Goal: Transaction & Acquisition: Purchase product/service

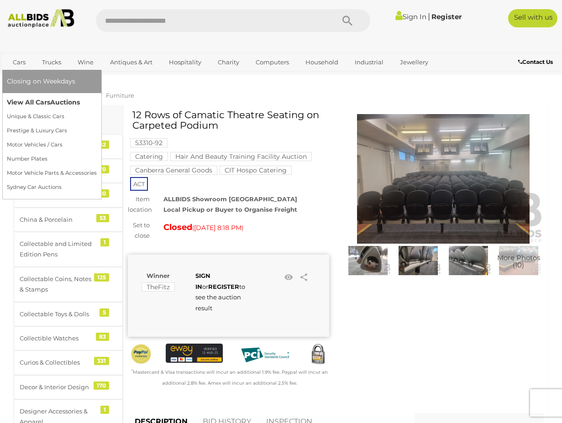
click at [55, 105] on span "Auctions" at bounding box center [65, 102] width 30 height 8
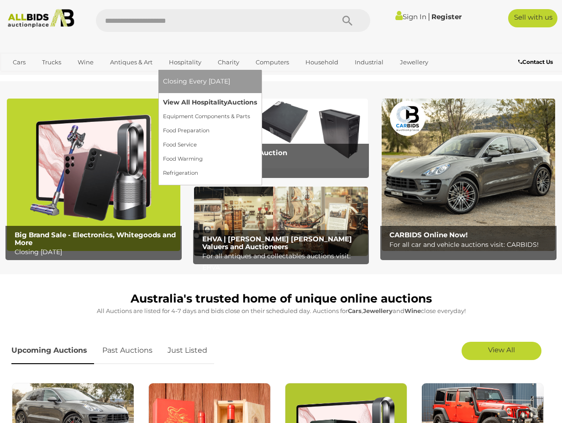
click at [188, 104] on link "View All Hospitality Auctions" at bounding box center [210, 102] width 94 height 14
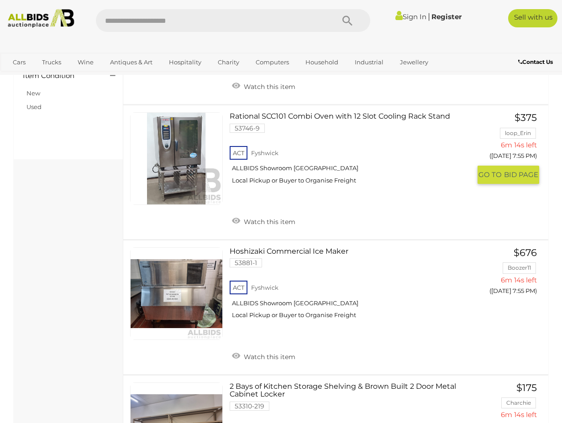
scroll to position [425, 0]
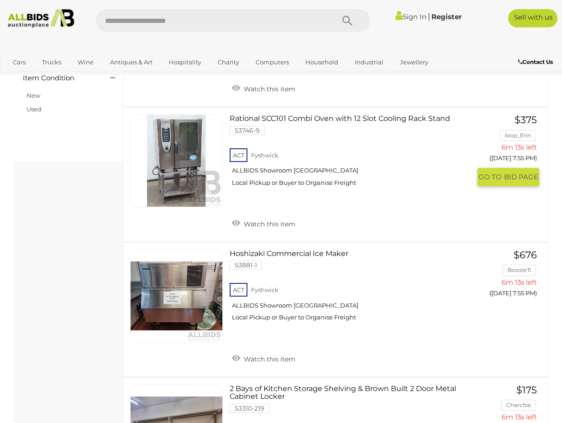
click at [316, 122] on link "Rational SCC101 Combi Oven with 12 Slot Cooling Rack Stand 53746-9 ACT Fyshwick" at bounding box center [354, 154] width 234 height 79
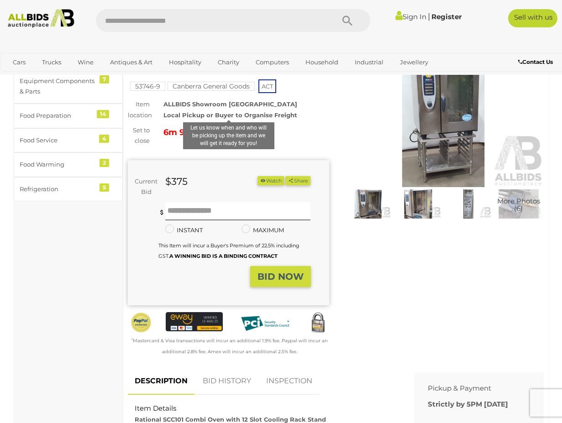
scroll to position [59, 0]
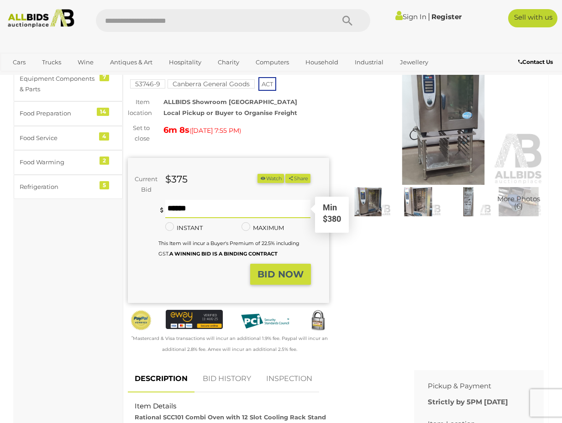
click at [219, 211] on input "text" at bounding box center [238, 209] width 146 height 18
type input "***"
drag, startPoint x: 172, startPoint y: 290, endPoint x: 178, endPoint y: 286, distance: 7.4
click at [172, 289] on div "Current Bid $375 (Min $380) $375 Share" at bounding box center [228, 231] width 201 height 146
click at [281, 280] on strong "BID NOW" at bounding box center [281, 274] width 46 height 11
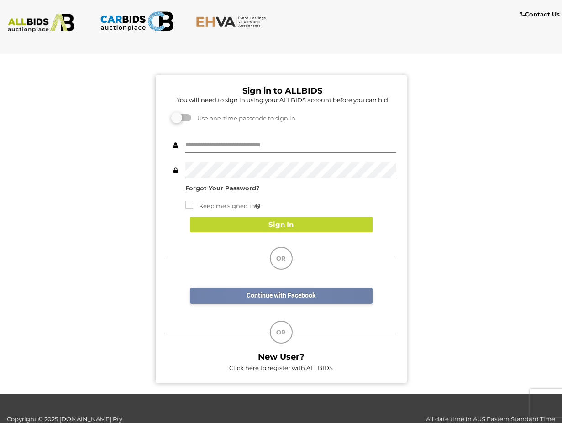
click at [255, 294] on link "Continue with Facebook" at bounding box center [281, 296] width 183 height 16
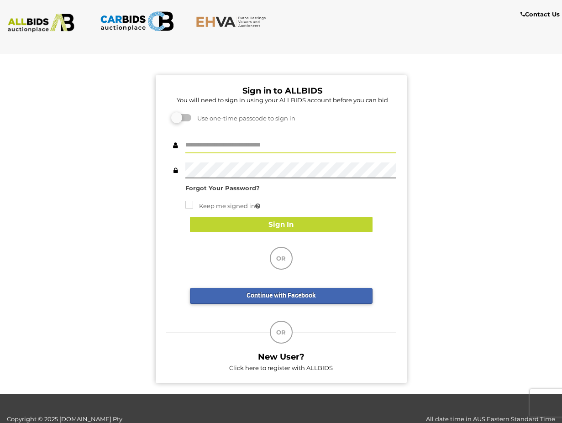
click at [226, 146] on input "text" at bounding box center [290, 145] width 211 height 16
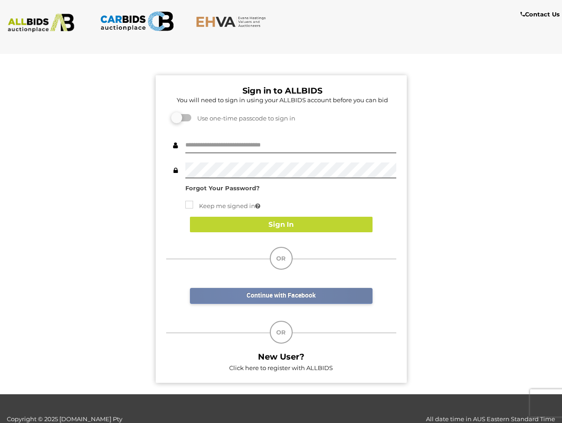
click at [246, 292] on link "Continue with Facebook" at bounding box center [281, 296] width 183 height 16
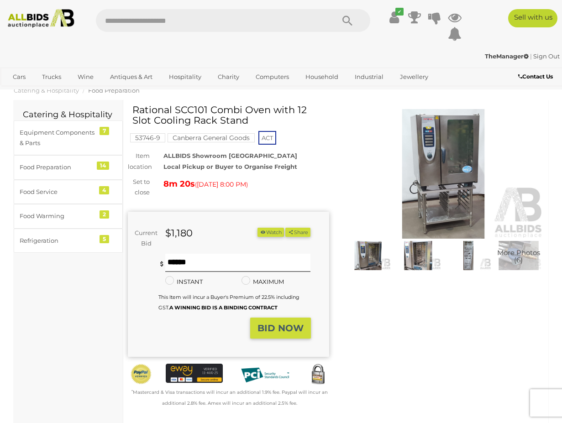
click at [279, 326] on button "BID NOW" at bounding box center [280, 328] width 61 height 21
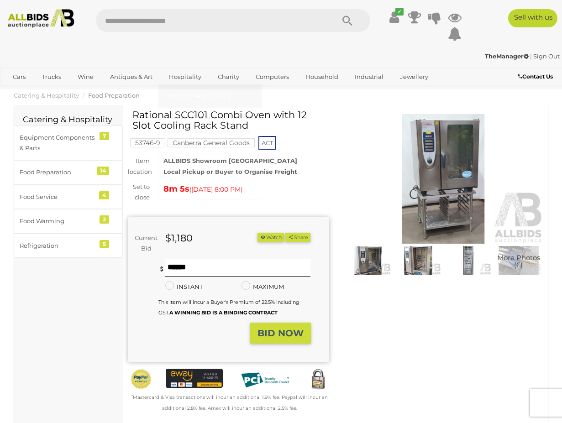
click at [191, 116] on link "View All Hospitality Auctions" at bounding box center [210, 117] width 94 height 14
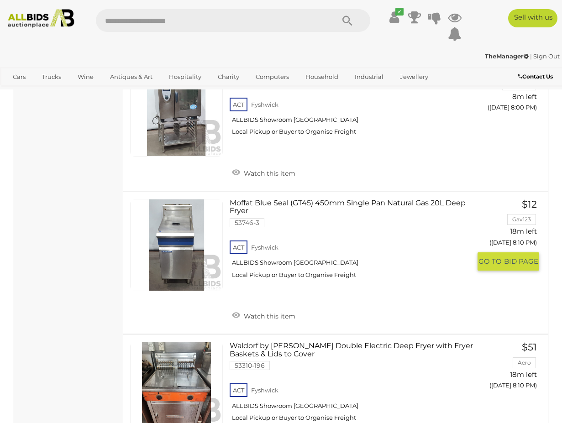
scroll to position [898, 0]
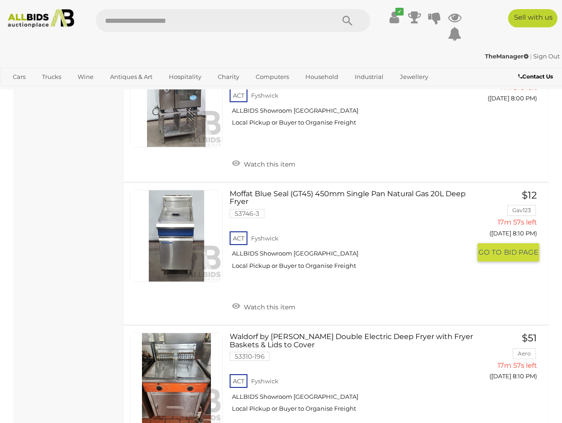
click at [329, 194] on link "Moffat Blue Seal (GT45) 450mm Single Pan Natural Gas 20L Deep Fryer 53746-3 ACT…" at bounding box center [354, 233] width 234 height 87
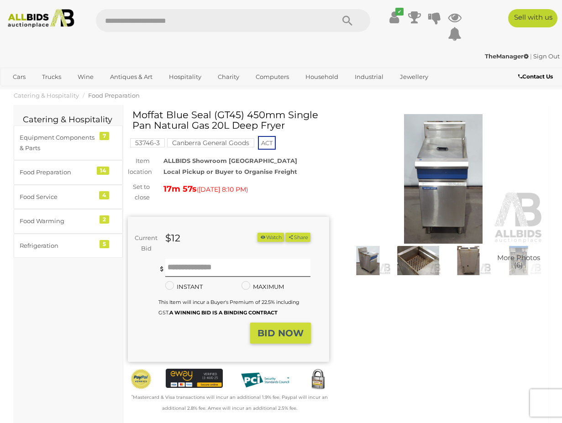
click at [384, 260] on img at bounding box center [368, 261] width 46 height 30
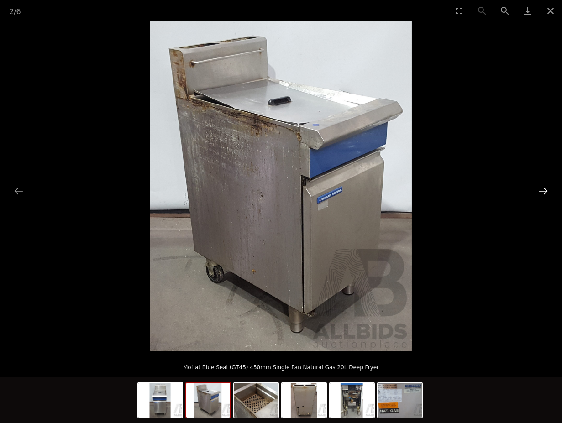
click at [539, 192] on button "Next slide" at bounding box center [543, 191] width 19 height 18
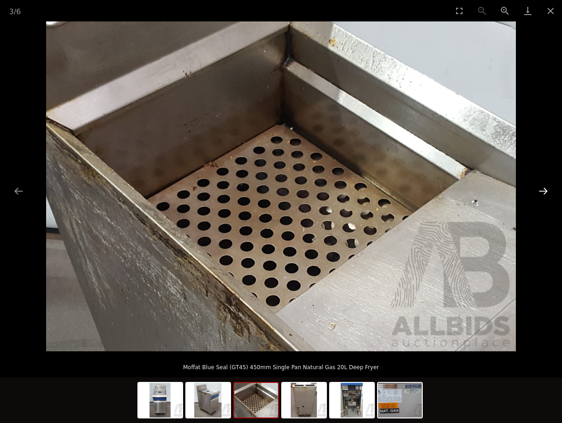
click at [539, 192] on button "Next slide" at bounding box center [543, 191] width 19 height 18
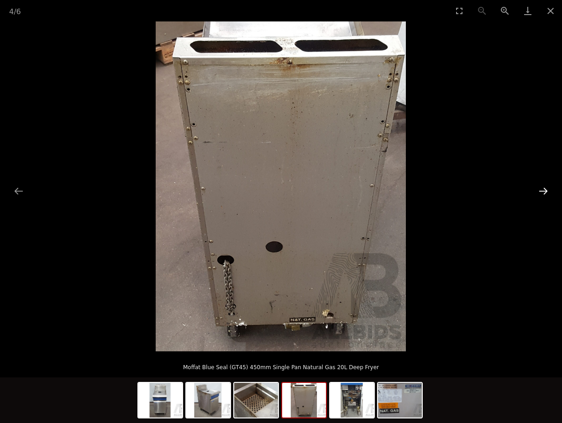
click at [539, 192] on button "Next slide" at bounding box center [543, 191] width 19 height 18
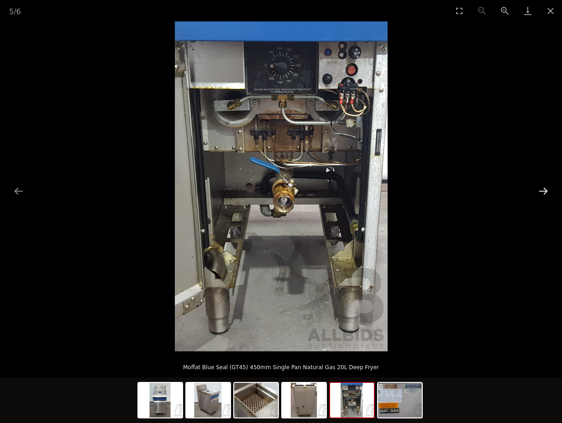
click at [539, 192] on button "Next slide" at bounding box center [543, 191] width 19 height 18
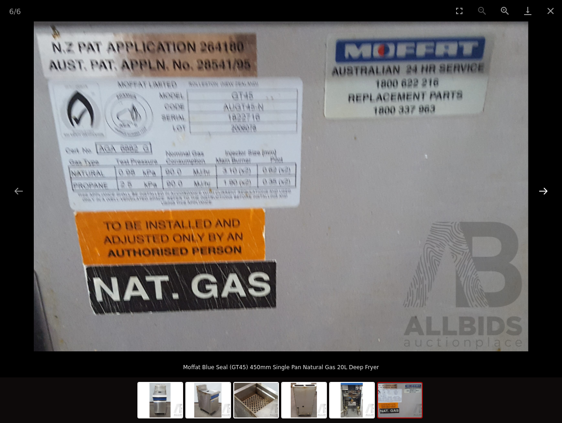
click at [539, 192] on button "Next slide" at bounding box center [543, 191] width 19 height 18
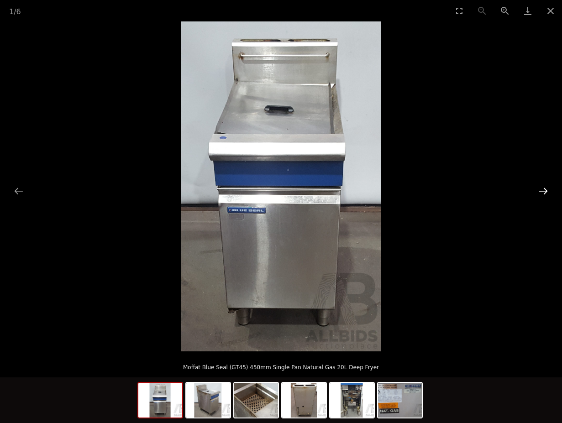
click at [539, 192] on button "Next slide" at bounding box center [543, 191] width 19 height 18
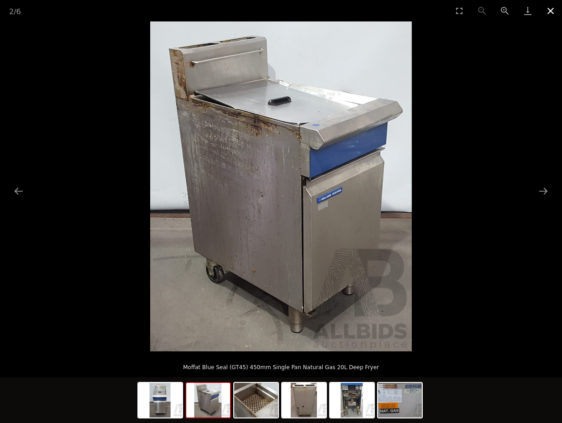
click at [553, 12] on button "Close gallery" at bounding box center [550, 10] width 23 height 21
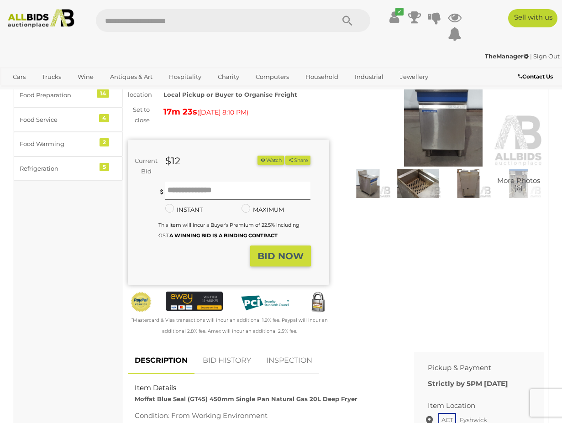
scroll to position [63, 0]
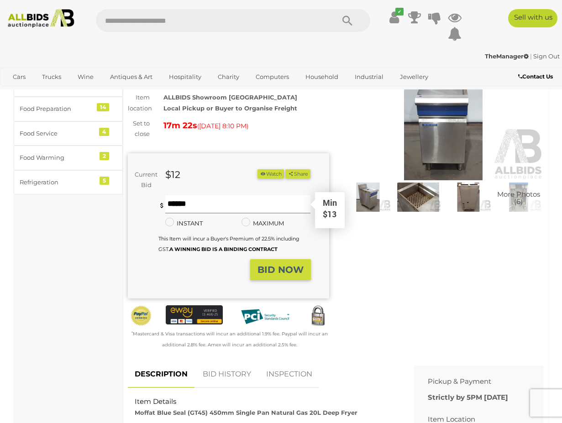
click at [201, 211] on input "text" at bounding box center [238, 204] width 146 height 18
type input "**"
click at [265, 275] on strong "BID NOW" at bounding box center [281, 269] width 46 height 11
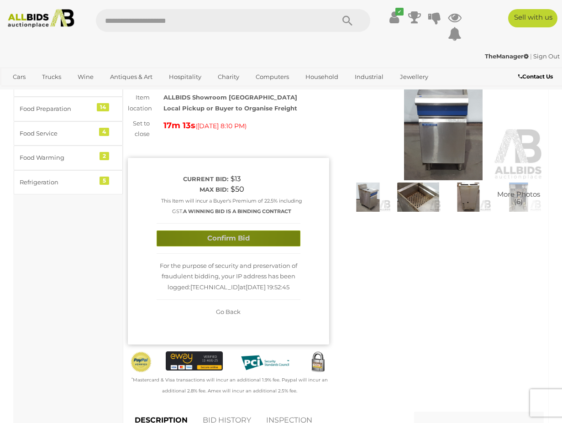
click at [232, 235] on button "Confirm Bid" at bounding box center [229, 239] width 144 height 16
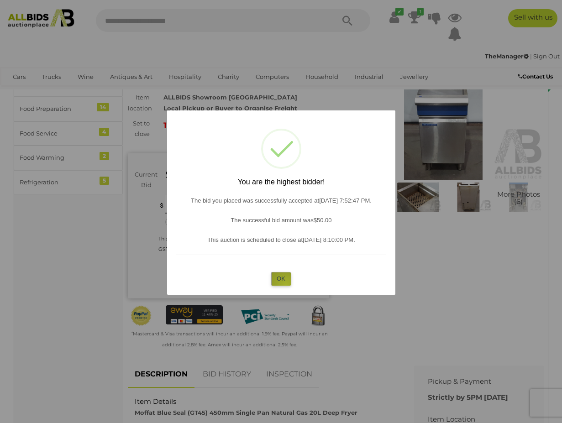
click at [286, 285] on button "OK" at bounding box center [281, 278] width 20 height 13
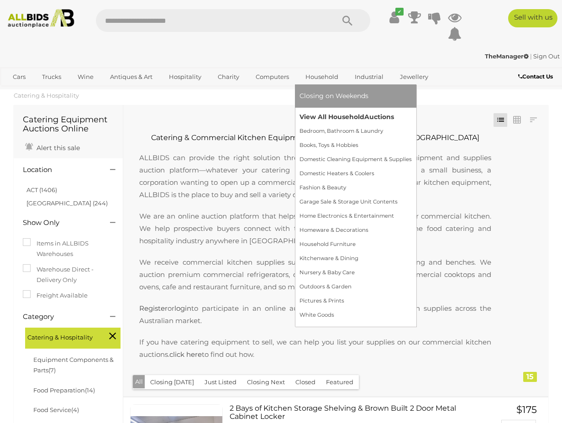
click at [323, 114] on link "View All Household Auctions" at bounding box center [356, 117] width 112 height 14
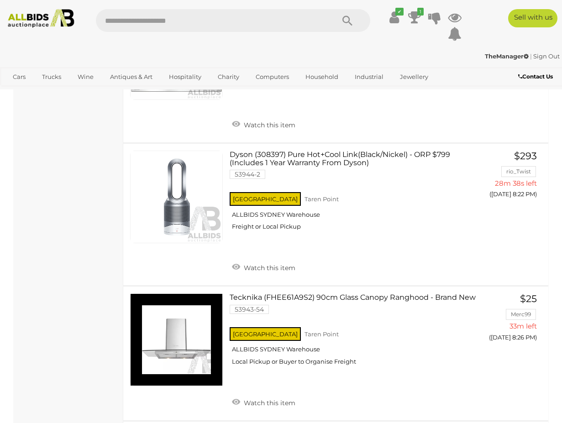
scroll to position [1517, 0]
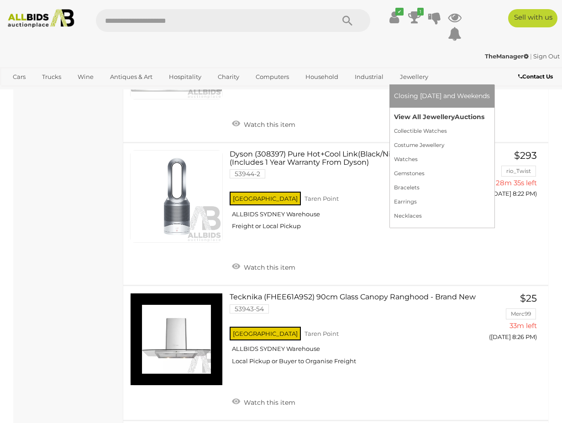
click at [404, 115] on link "View All Jewellery Auctions" at bounding box center [442, 117] width 96 height 14
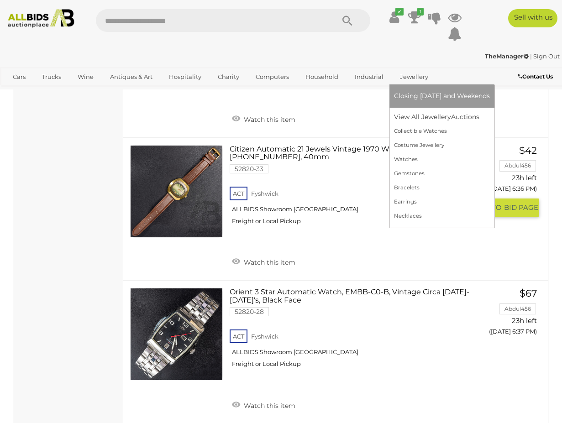
scroll to position [1023, 0]
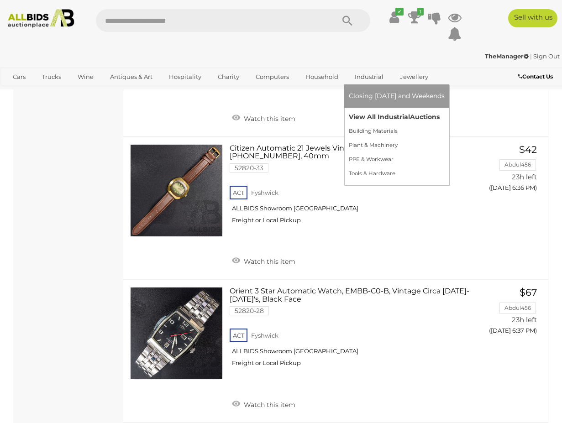
click at [368, 120] on link "View All Industrial Auctions" at bounding box center [397, 117] width 96 height 14
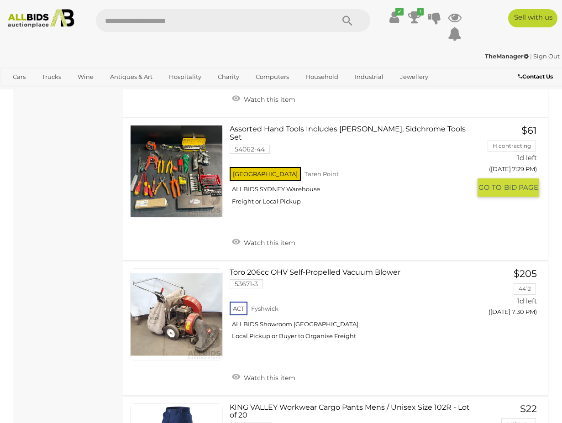
scroll to position [5555, 0]
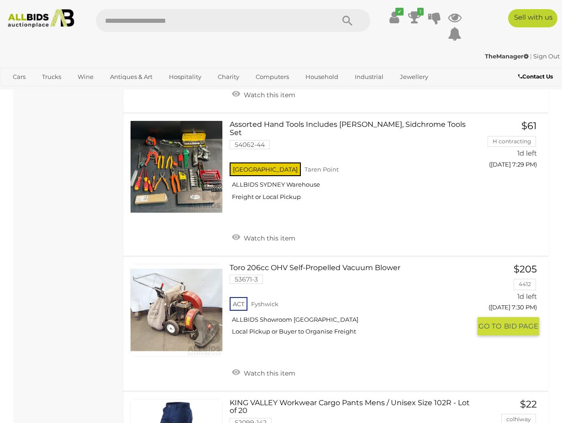
click at [256, 264] on link "Toro 206cc OHV Self-Propelled Vacuum Blower 53671-3 ACT Fyshwick ALLBIDS Showro…" at bounding box center [354, 303] width 234 height 79
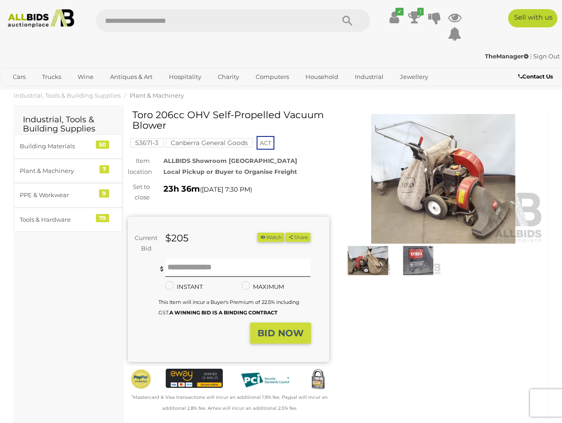
click at [375, 260] on img at bounding box center [368, 261] width 46 height 30
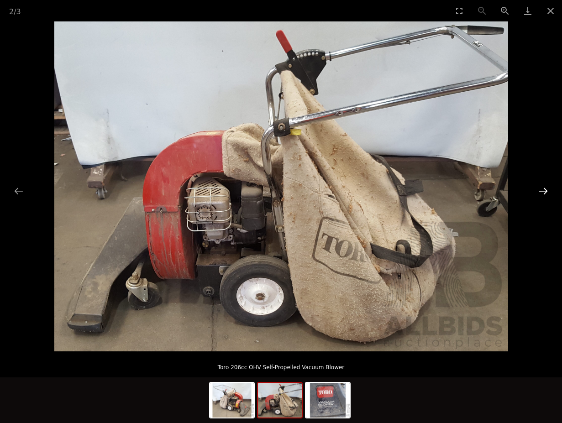
click at [548, 190] on button "Next slide" at bounding box center [543, 191] width 19 height 18
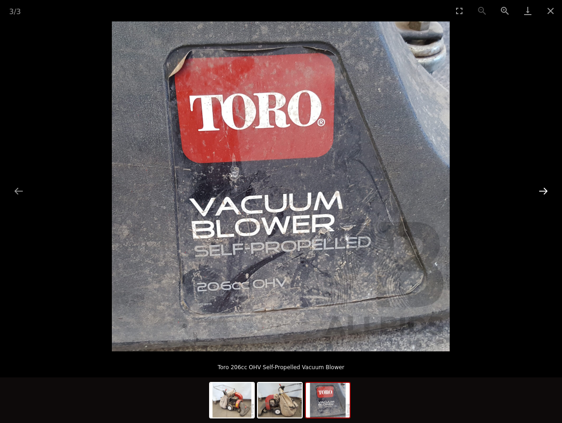
click at [548, 190] on button "Next slide" at bounding box center [543, 191] width 19 height 18
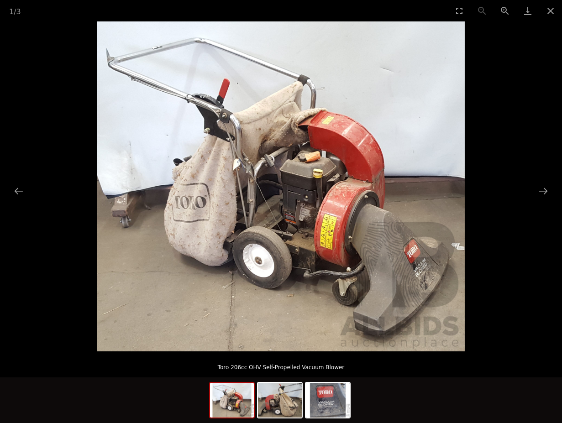
click at [234, 392] on img at bounding box center [232, 400] width 44 height 35
click at [234, 395] on img at bounding box center [232, 400] width 44 height 35
click at [284, 400] on img at bounding box center [280, 400] width 44 height 35
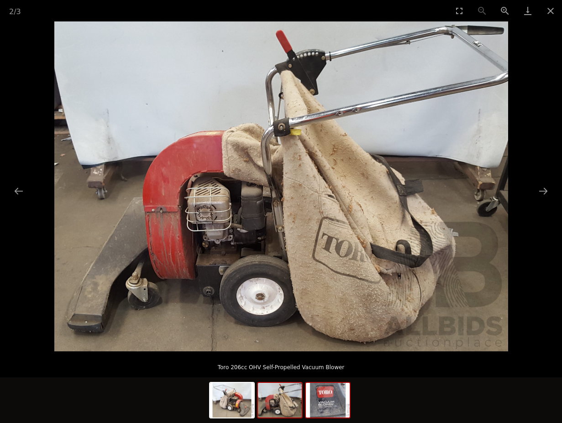
click at [312, 407] on img at bounding box center [328, 400] width 44 height 35
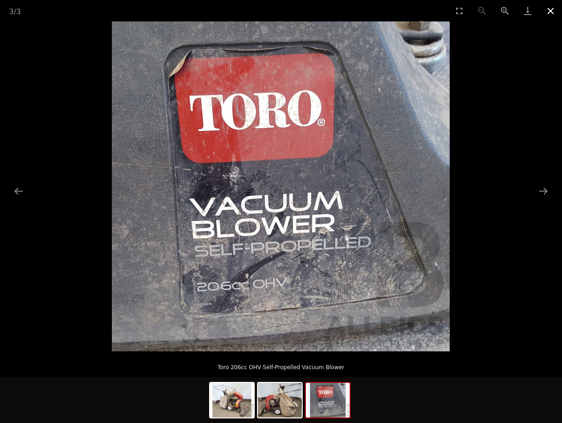
click at [550, 4] on button "Close gallery" at bounding box center [550, 10] width 23 height 21
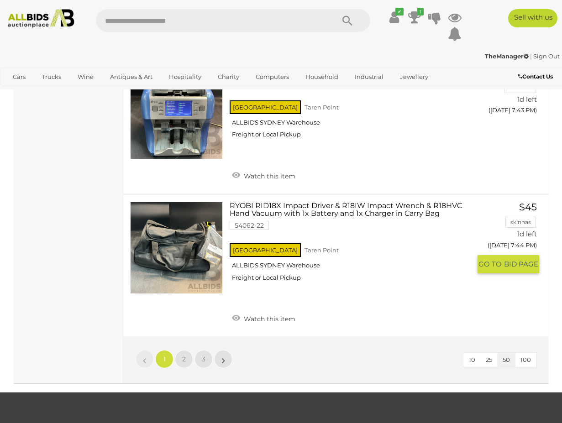
scroll to position [6852, 0]
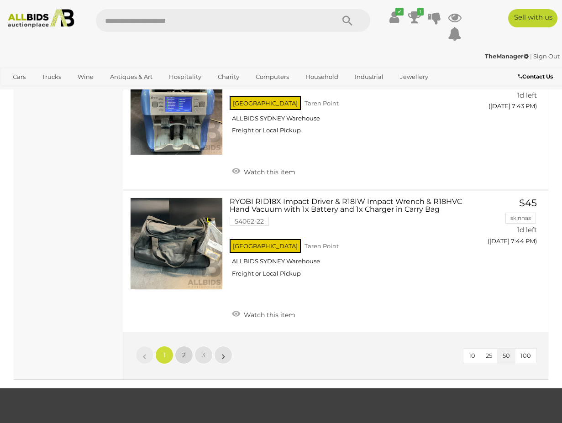
click at [178, 346] on link "2" at bounding box center [184, 355] width 18 height 18
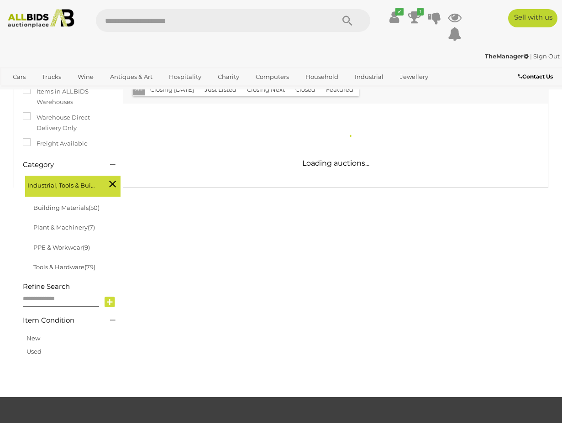
scroll to position [149, 0]
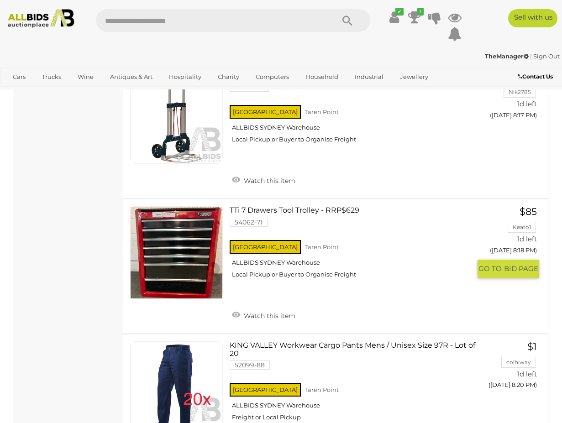
scroll to position [1440, 0]
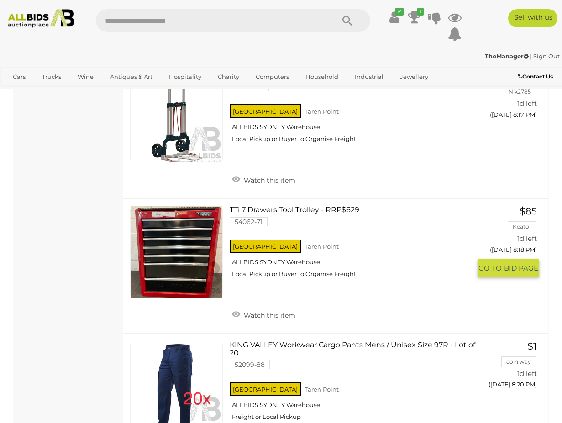
click at [287, 206] on link "TTi 7 Drawers Tool Trolley - RRP$629 54062-71 NSW Taren Point ALLBIDS SYDNEY Wa…" at bounding box center [354, 245] width 234 height 79
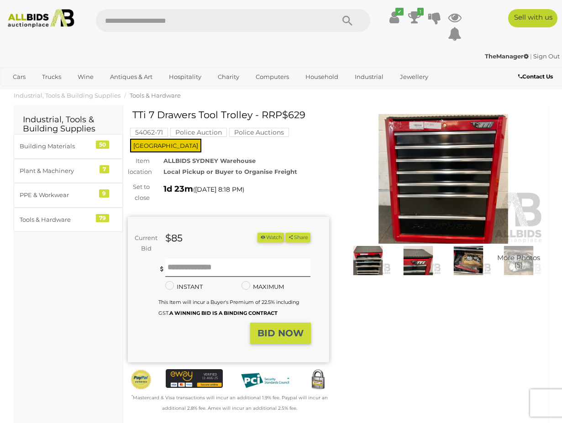
click at [356, 260] on img at bounding box center [368, 261] width 46 height 30
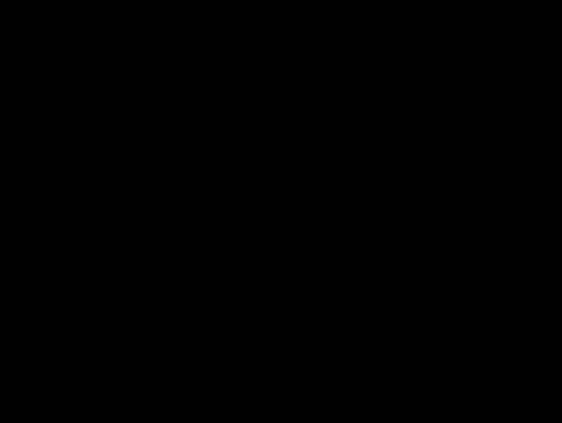
scroll to position [0, 0]
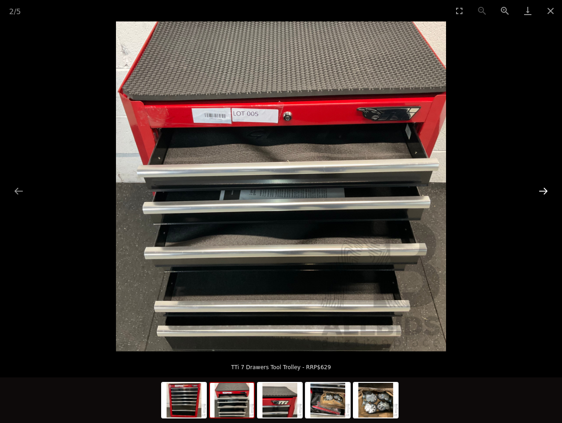
click at [547, 194] on button "Next slide" at bounding box center [543, 191] width 19 height 18
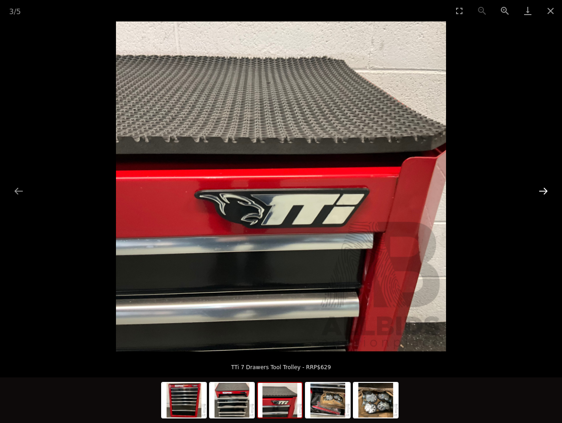
click at [547, 194] on button "Next slide" at bounding box center [543, 191] width 19 height 18
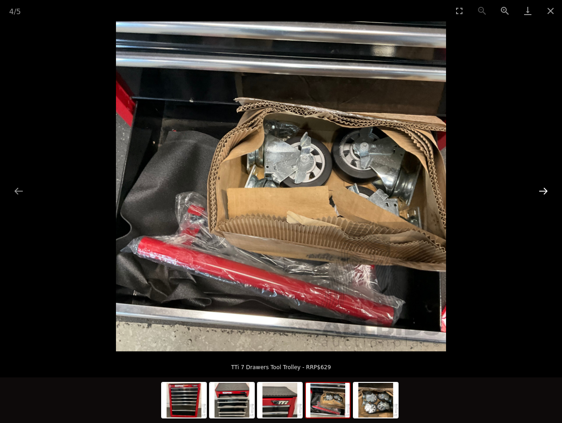
click at [547, 194] on button "Next slide" at bounding box center [543, 191] width 19 height 18
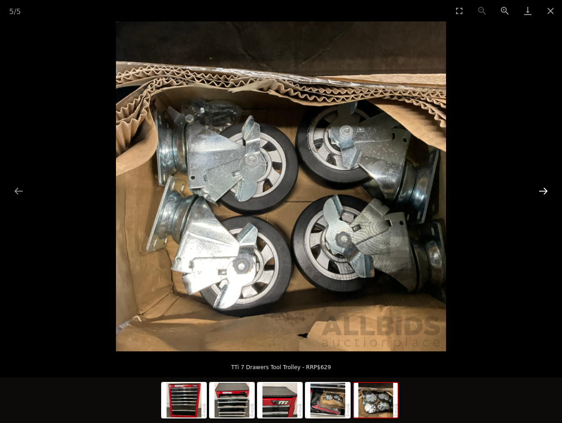
click at [547, 194] on button "Next slide" at bounding box center [543, 191] width 19 height 18
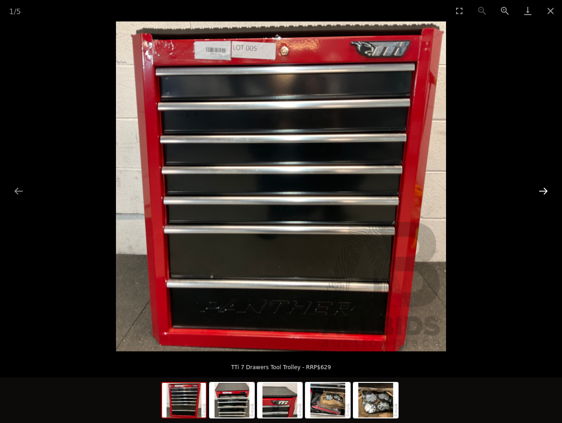
click at [547, 194] on button "Next slide" at bounding box center [543, 191] width 19 height 18
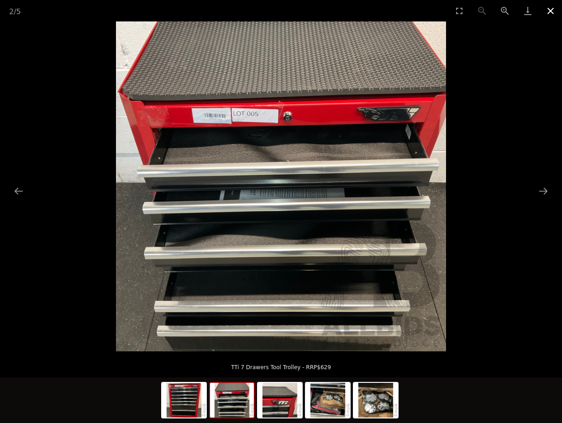
click at [552, 16] on button "Close gallery" at bounding box center [550, 10] width 23 height 21
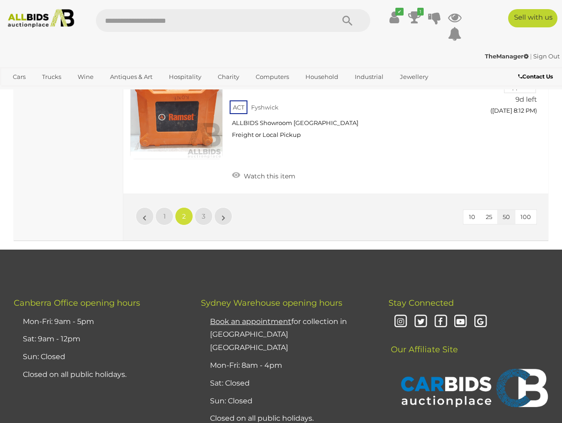
scroll to position [6857, 0]
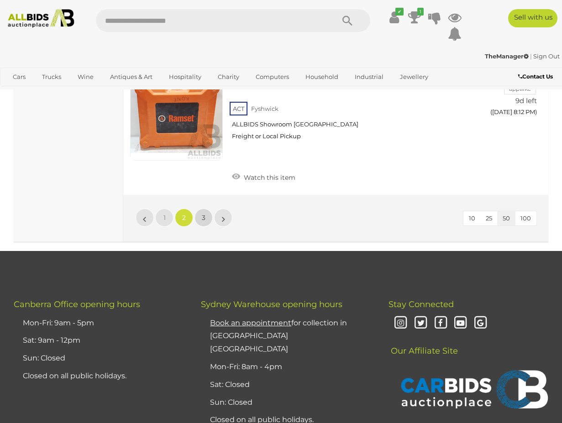
click at [208, 209] on link "3" at bounding box center [204, 218] width 18 height 18
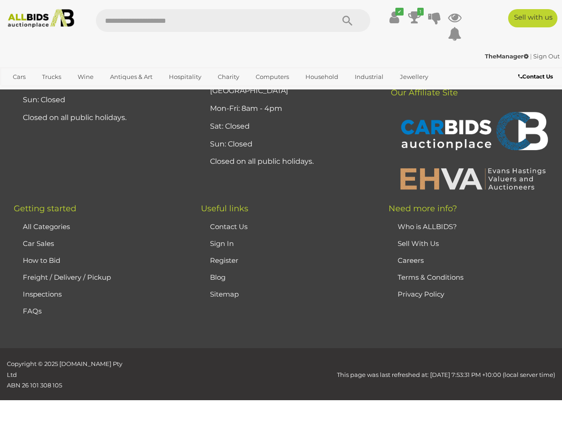
scroll to position [153, 0]
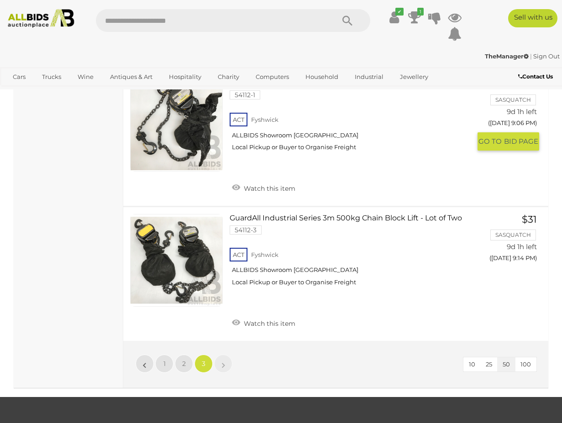
scroll to position [2072, 0]
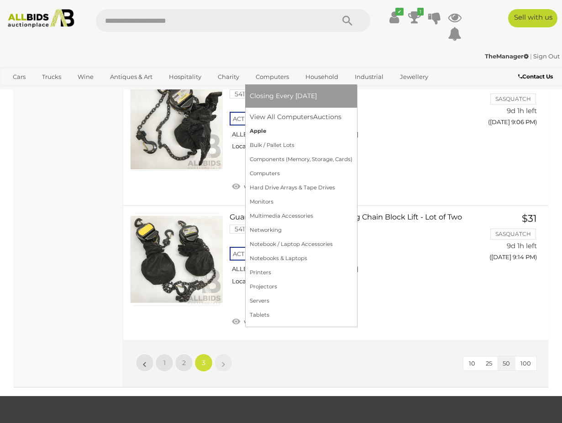
click at [258, 127] on link "Apple" at bounding box center [301, 131] width 103 height 14
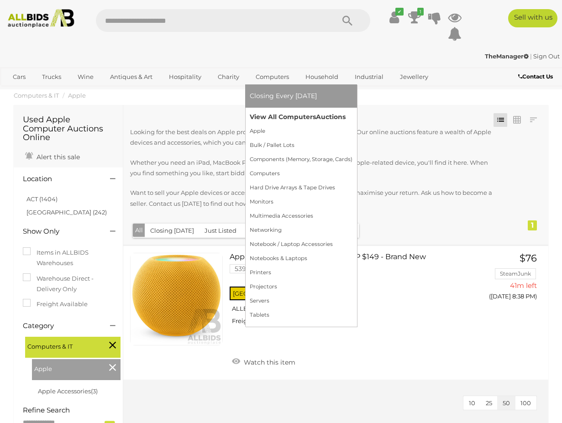
click at [259, 115] on link "View All Computers Auctions" at bounding box center [301, 117] width 103 height 14
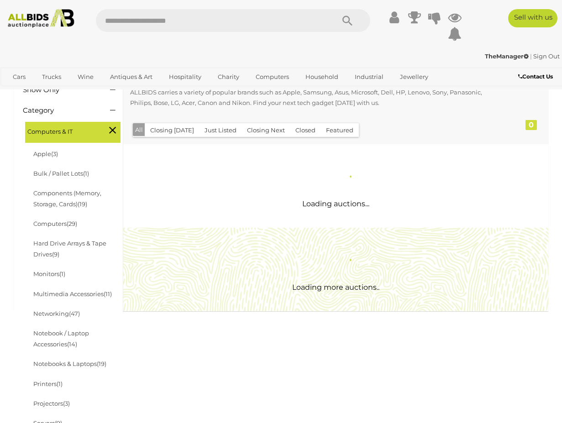
scroll to position [102, 0]
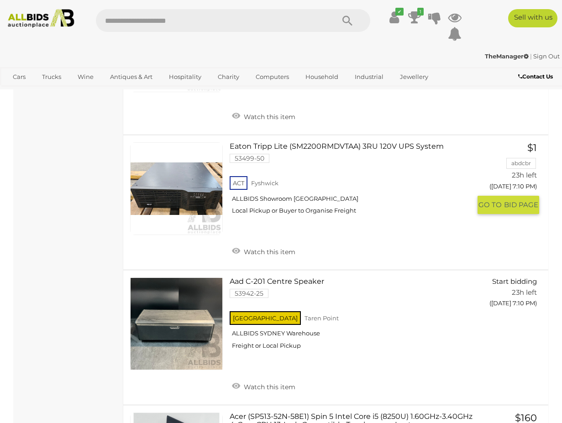
scroll to position [4497, 0]
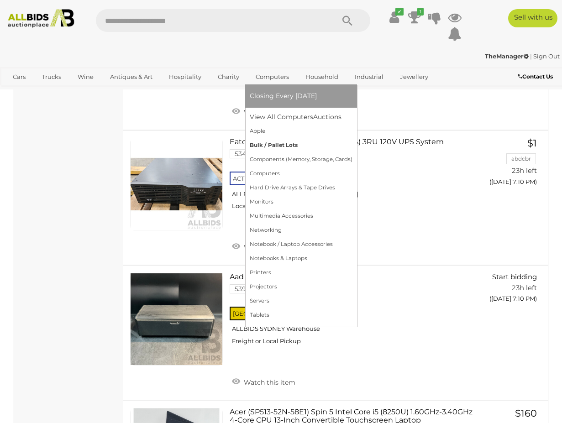
click at [271, 143] on link "Bulk / Pallet Lots" at bounding box center [301, 145] width 103 height 14
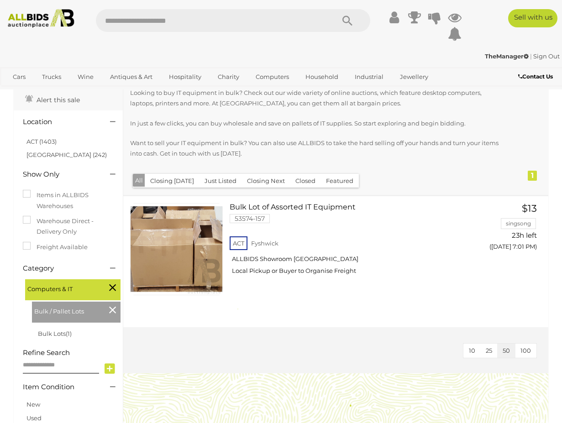
scroll to position [41, 0]
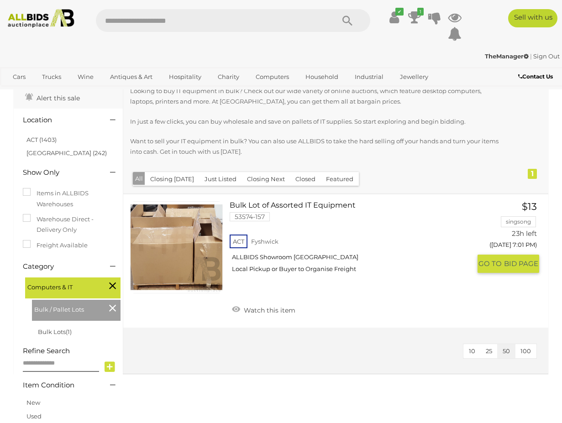
click at [306, 205] on link "Bulk Lot of Assorted IT Equipment 53574-157 ACT Fyshwick ALLBIDS Showroom [GEOG…" at bounding box center [354, 240] width 234 height 79
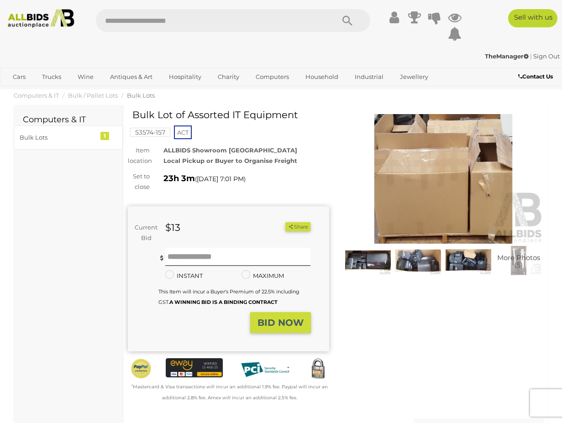
click at [463, 211] on img at bounding box center [443, 179] width 201 height 130
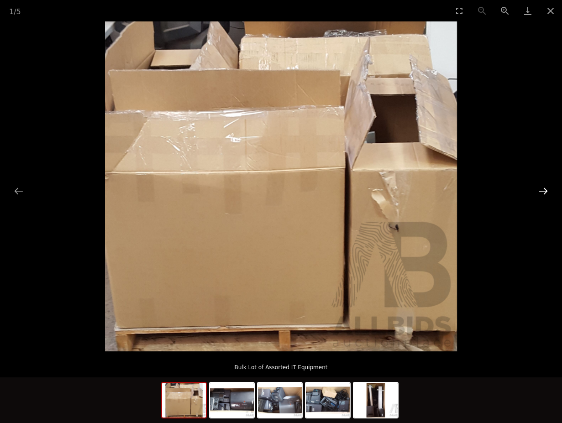
click at [546, 189] on button "Next slide" at bounding box center [543, 191] width 19 height 18
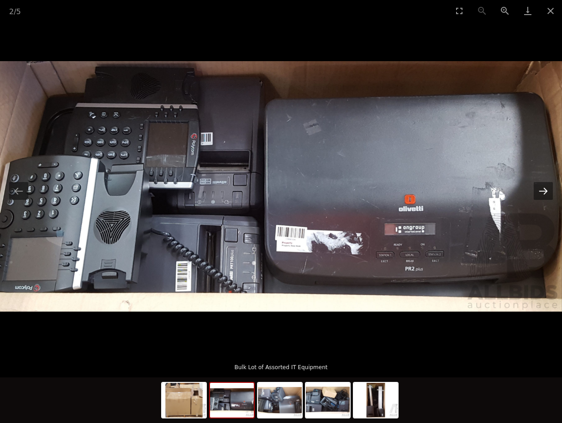
click at [545, 189] on button "Next slide" at bounding box center [543, 191] width 19 height 18
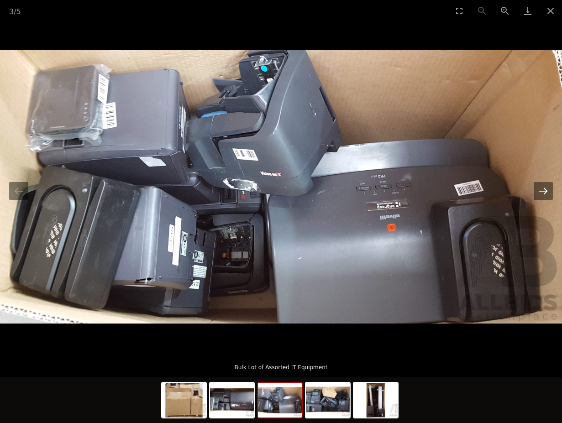
click at [545, 189] on button "Next slide" at bounding box center [543, 191] width 19 height 18
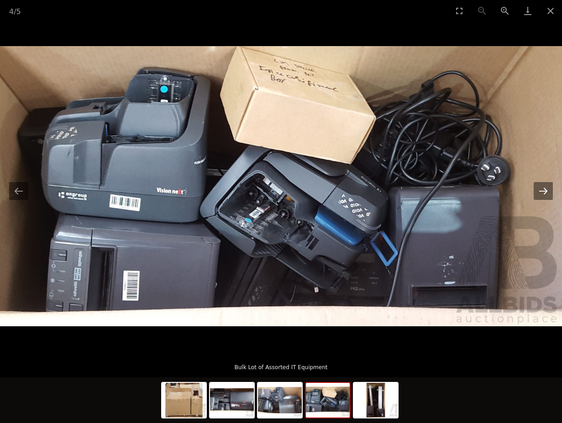
click at [545, 189] on button "Next slide" at bounding box center [543, 191] width 19 height 18
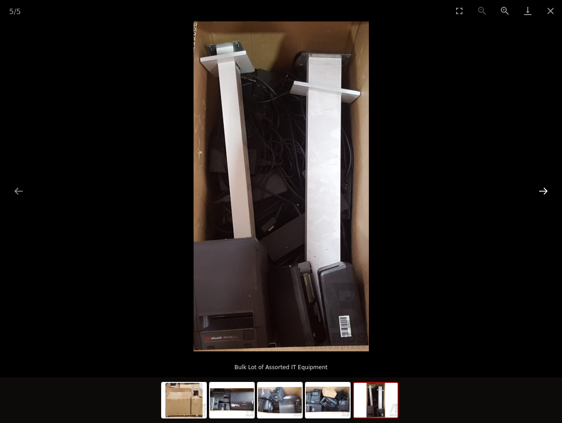
click at [545, 189] on button "Next slide" at bounding box center [543, 191] width 19 height 18
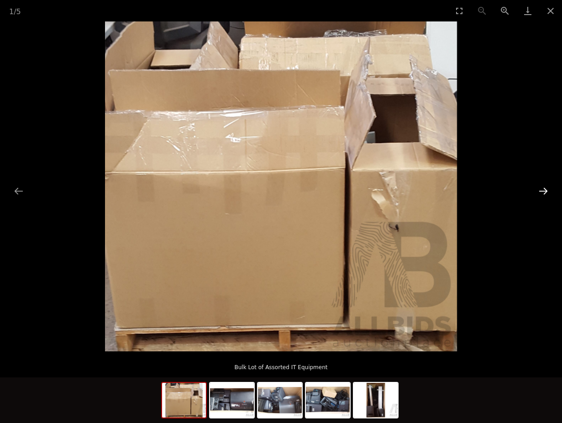
click at [545, 189] on button "Next slide" at bounding box center [543, 191] width 19 height 18
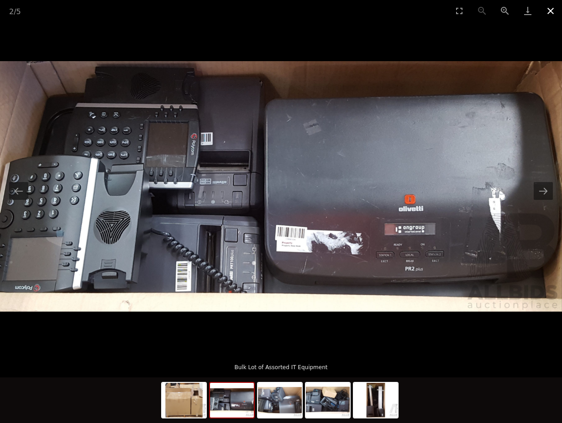
click at [548, 10] on button "Close gallery" at bounding box center [550, 10] width 23 height 21
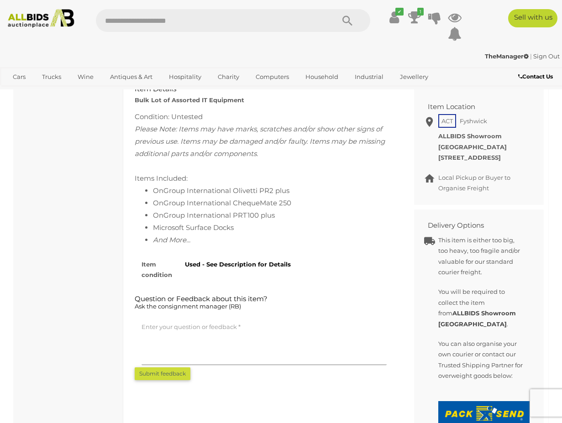
scroll to position [366, 0]
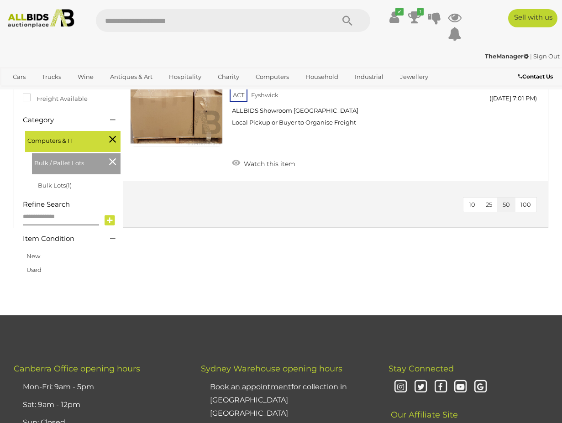
scroll to position [186, 0]
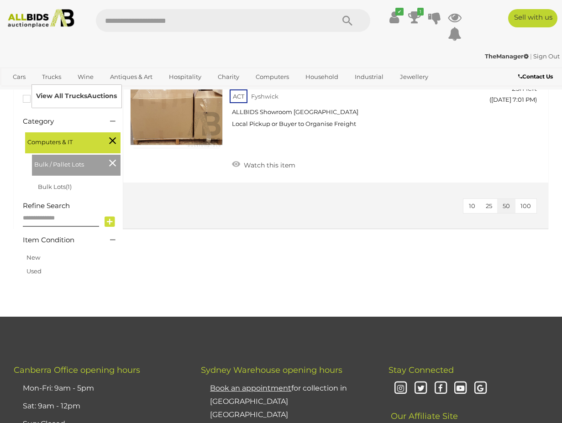
click at [53, 90] on link "View All Trucks Auctions" at bounding box center [76, 96] width 81 height 14
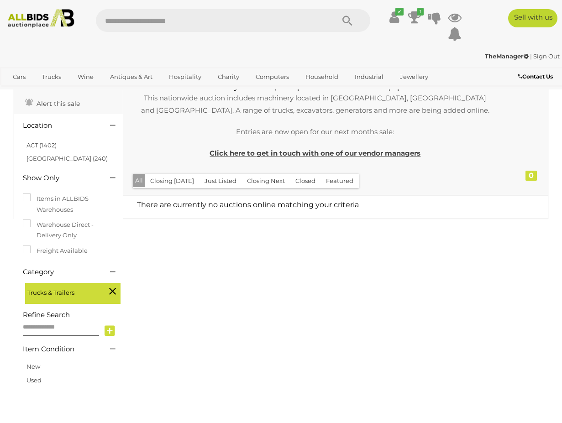
scroll to position [6, 0]
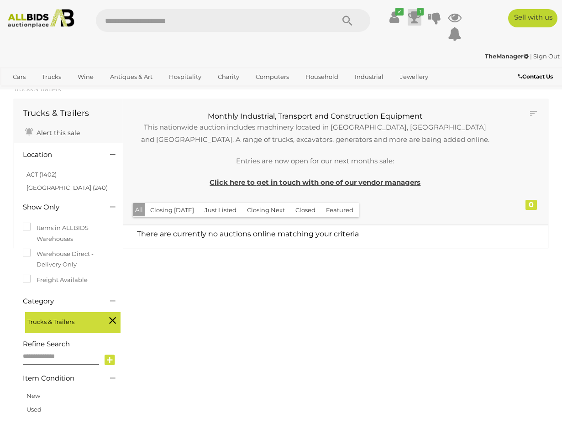
click at [419, 15] on icon "1" at bounding box center [420, 12] width 6 height 8
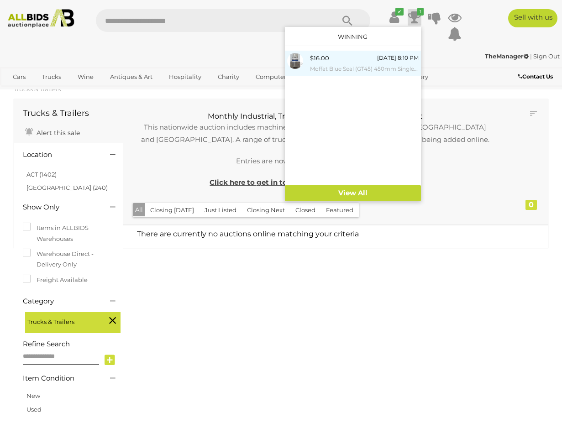
click at [325, 63] on div "$16.00" at bounding box center [319, 58] width 19 height 11
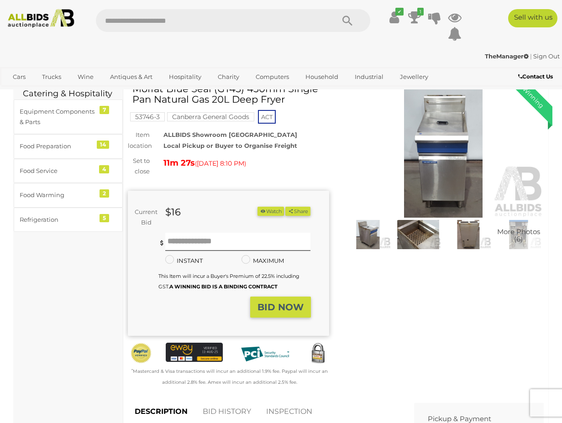
scroll to position [25, 0]
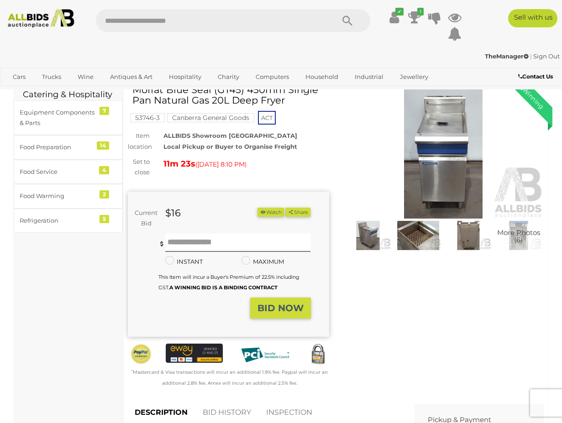
click at [436, 135] on img at bounding box center [443, 154] width 201 height 130
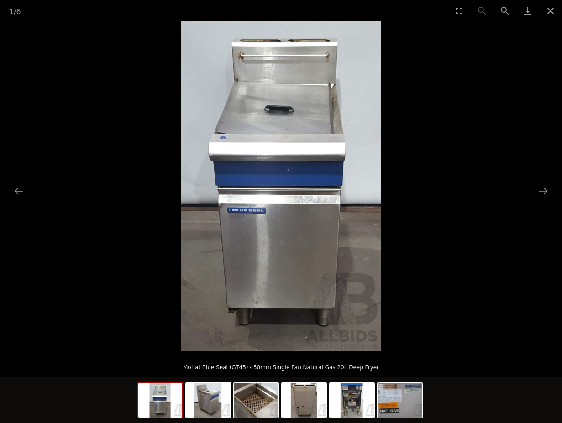
click at [293, 182] on img at bounding box center [281, 186] width 200 height 330
click at [544, 190] on button "Next slide" at bounding box center [543, 191] width 19 height 18
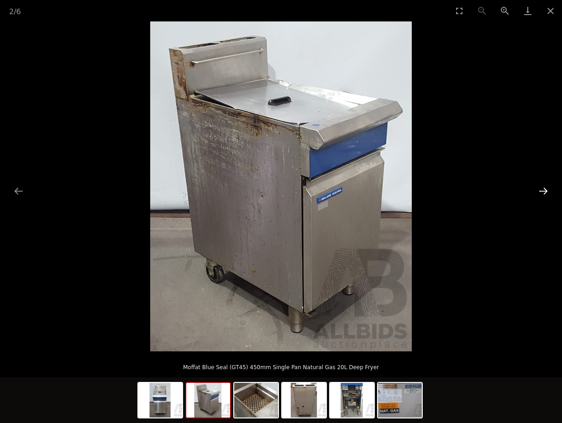
click at [544, 190] on button "Next slide" at bounding box center [543, 191] width 19 height 18
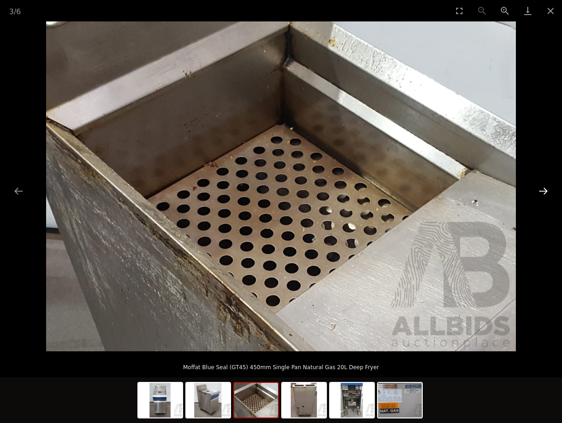
click at [540, 196] on button "Next slide" at bounding box center [543, 191] width 19 height 18
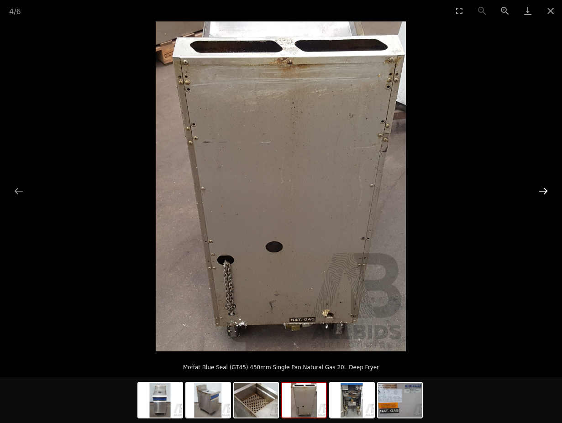
click at [540, 196] on button "Next slide" at bounding box center [543, 191] width 19 height 18
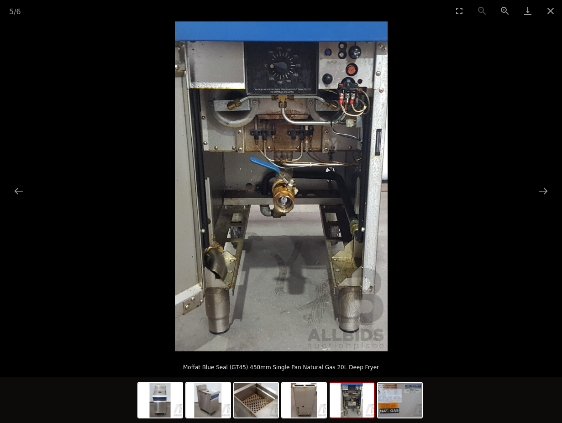
scroll to position [139, 0]
click at [548, 13] on button "Close gallery" at bounding box center [550, 10] width 23 height 21
